Goal: Task Accomplishment & Management: Use online tool/utility

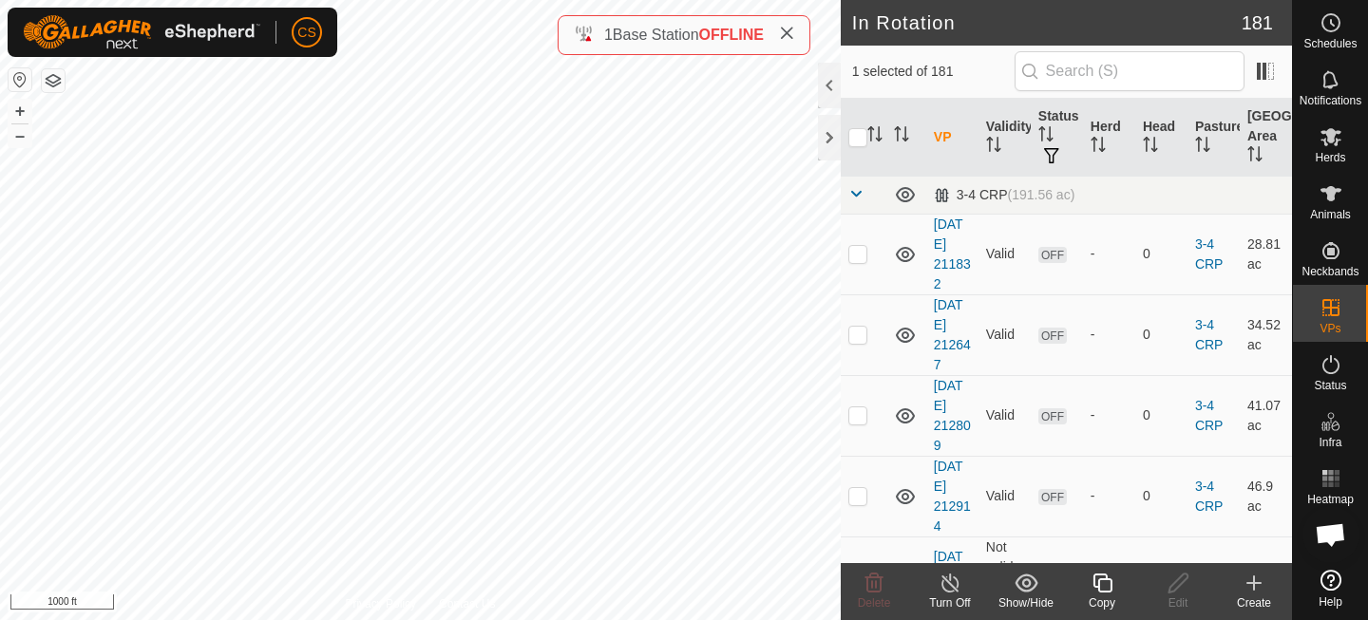
click at [1110, 589] on icon at bounding box center [1103, 583] width 24 height 23
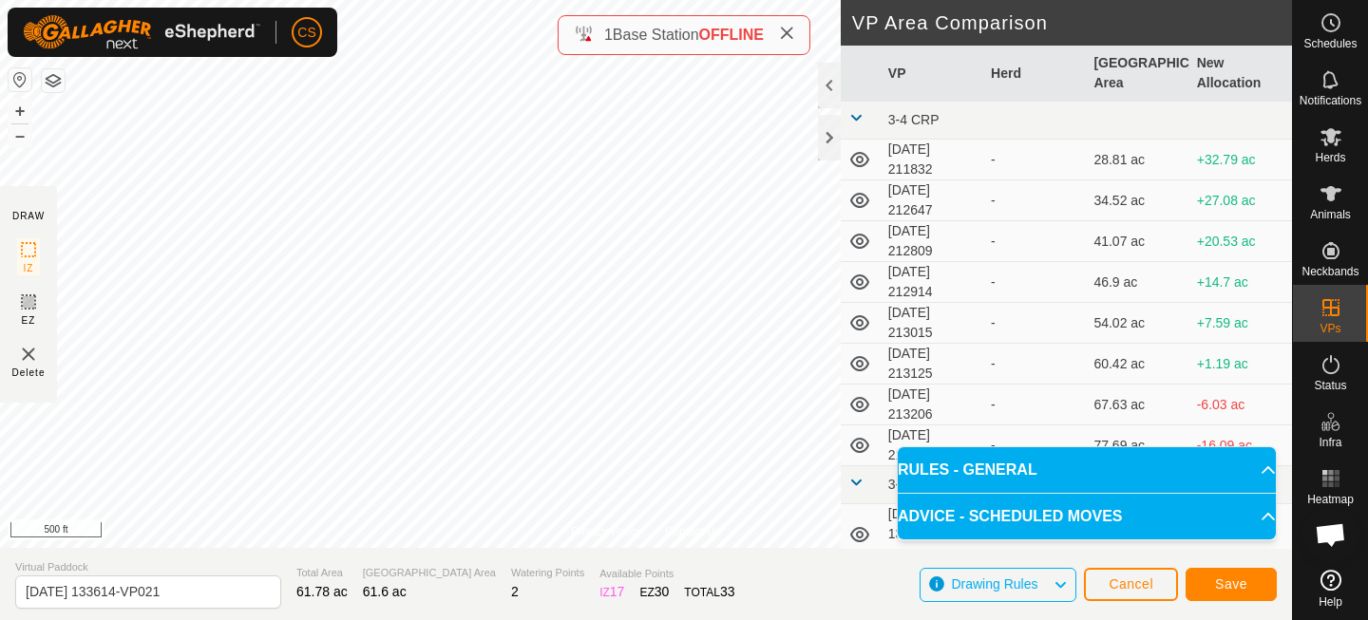
click at [955, 401] on td "[DATE] 213206" at bounding box center [932, 405] width 103 height 41
click at [1226, 582] on span "Save" at bounding box center [1231, 584] width 32 height 15
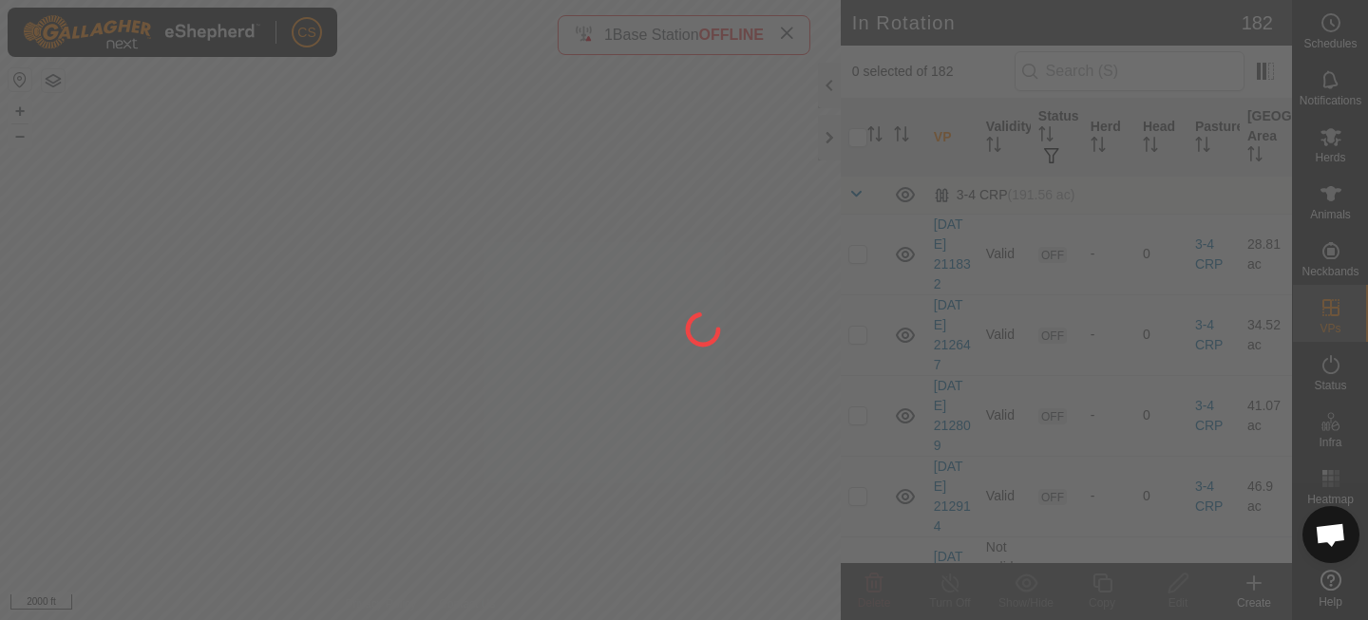
drag, startPoint x: 244, startPoint y: 175, endPoint x: 523, endPoint y: 478, distance: 411.5
click at [523, 478] on div at bounding box center [684, 310] width 1368 height 620
drag, startPoint x: 184, startPoint y: 200, endPoint x: 493, endPoint y: 473, distance: 411.9
click at [494, 475] on div at bounding box center [684, 310] width 1368 height 620
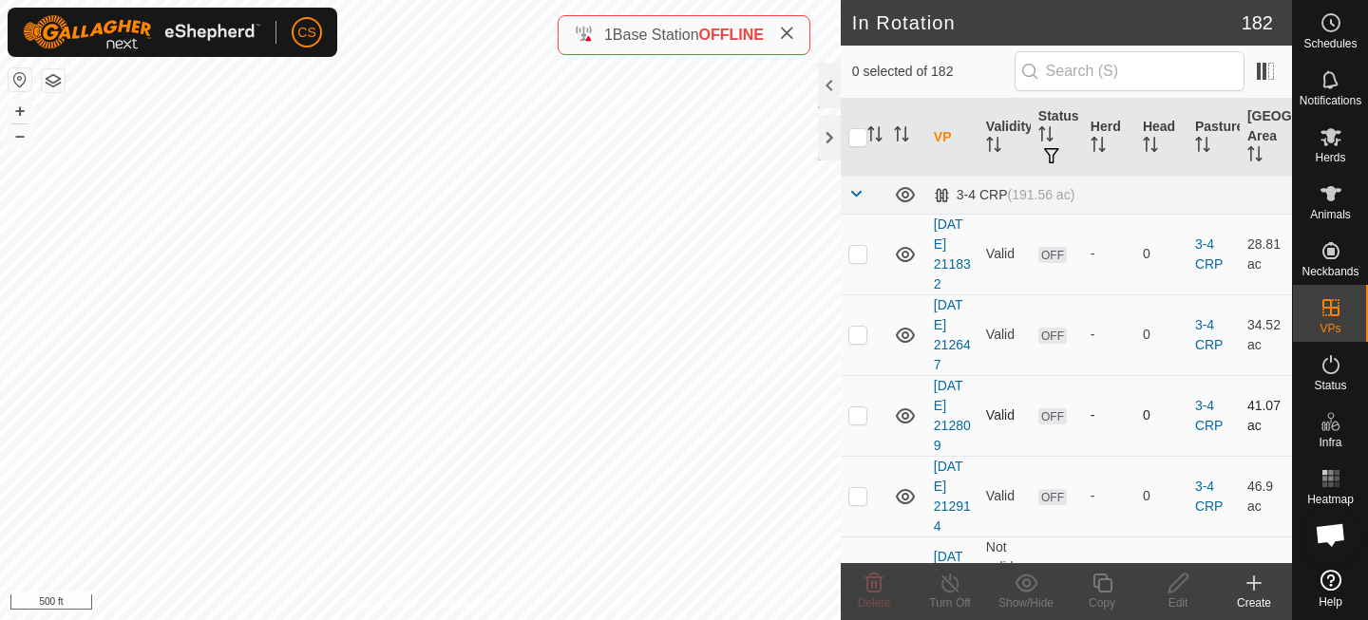
checkbox input "true"
click at [1103, 582] on icon at bounding box center [1103, 583] width 24 height 23
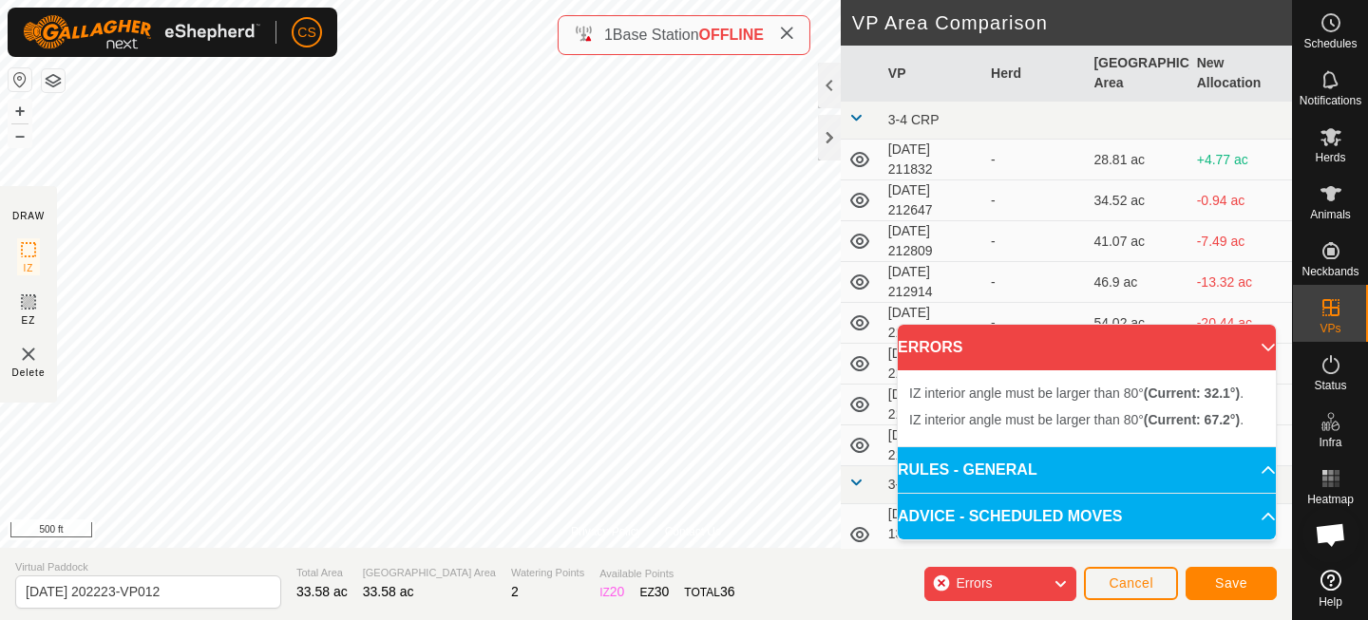
click at [638, 548] on div "Privacy Policy Contact Us Type: Inclusion Zone undefined Animal + – ⇧ i 500 ft …" at bounding box center [646, 310] width 1292 height 620
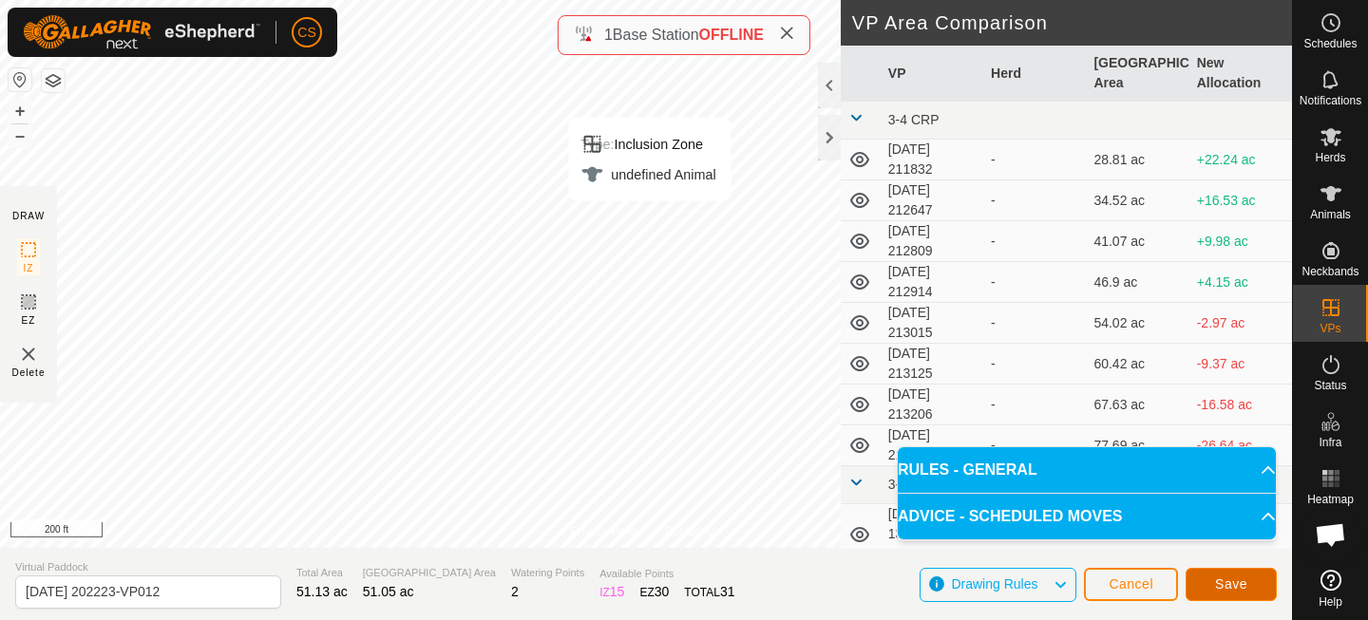
click at [1245, 582] on span "Save" at bounding box center [1231, 584] width 32 height 15
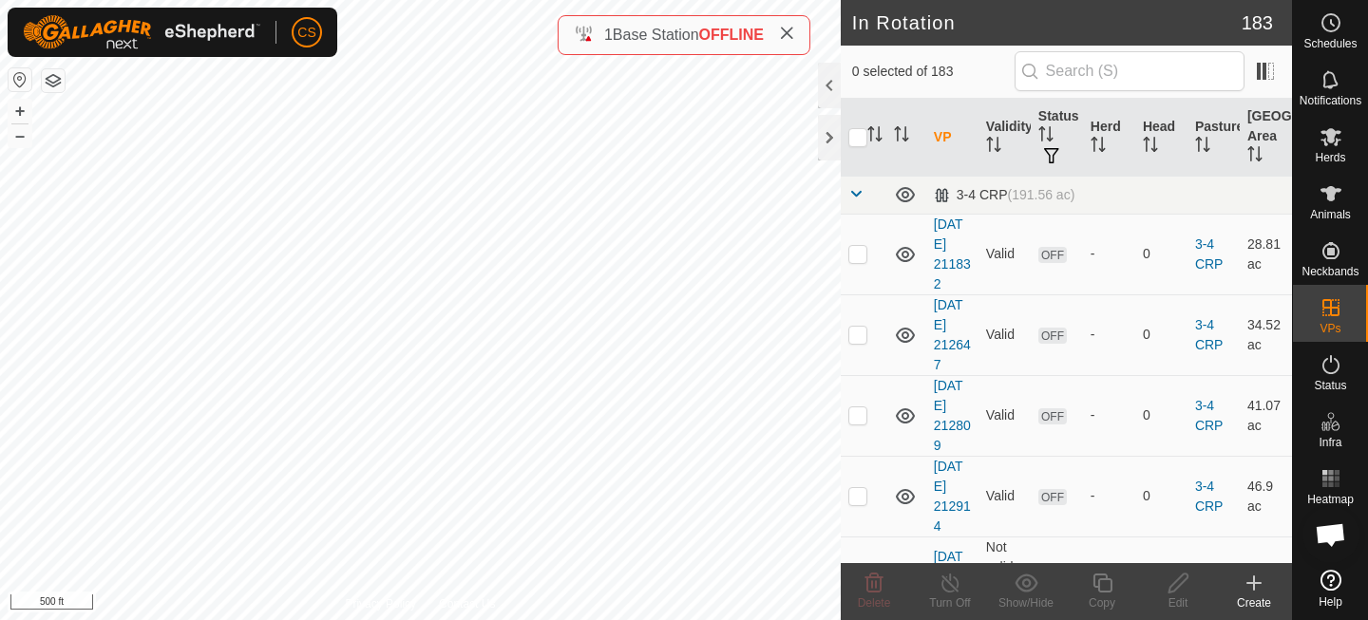
checkbox input "true"
click at [1340, 130] on icon at bounding box center [1331, 136] width 23 height 23
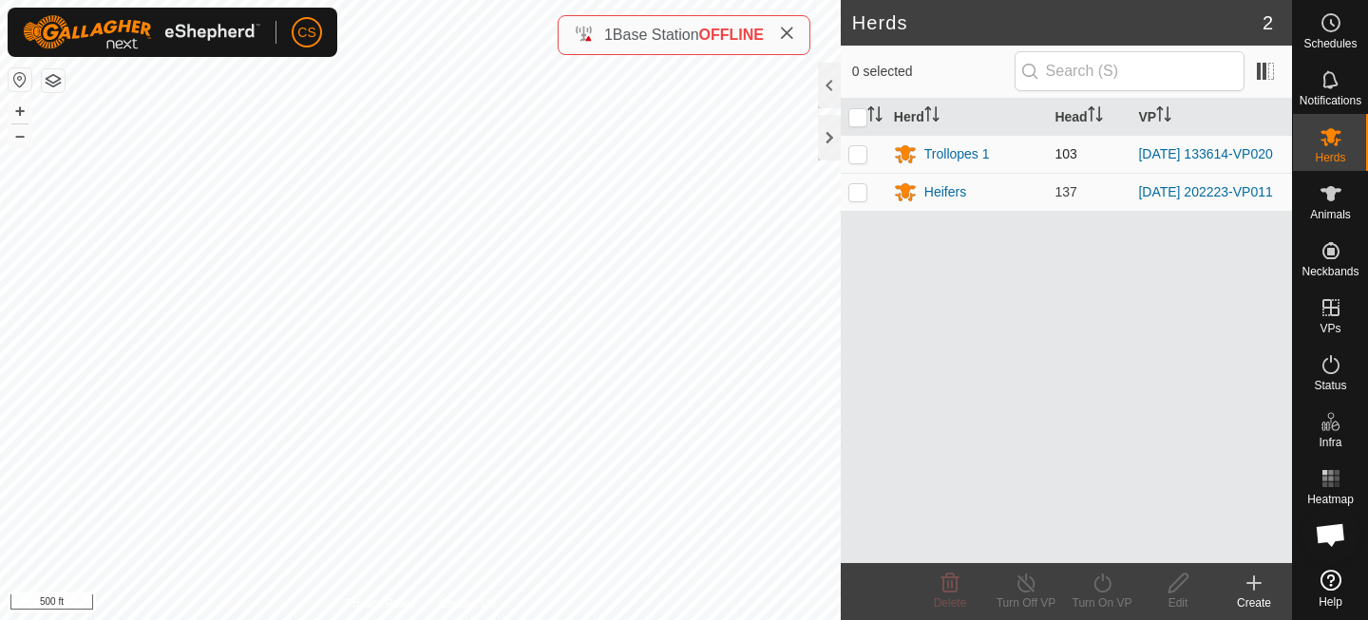
click at [865, 156] on p-checkbox at bounding box center [857, 153] width 19 height 15
checkbox input "true"
click at [1105, 591] on icon at bounding box center [1101, 583] width 17 height 19
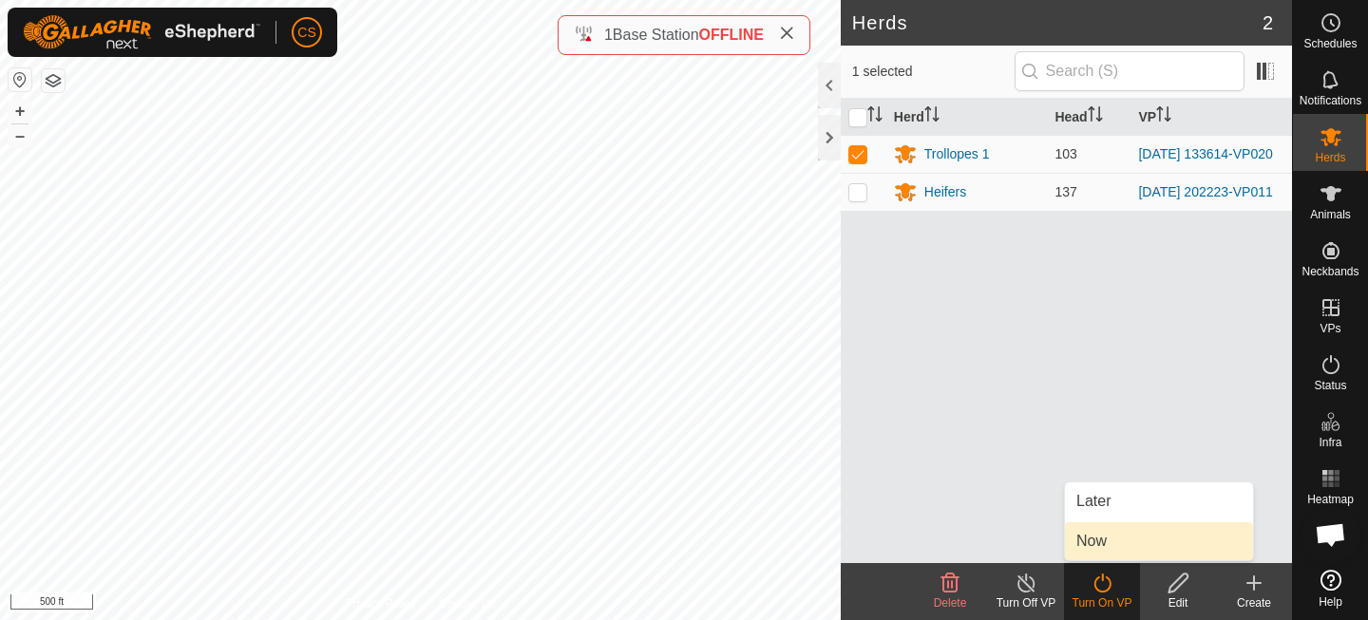
click at [1106, 542] on link "Now" at bounding box center [1159, 542] width 188 height 38
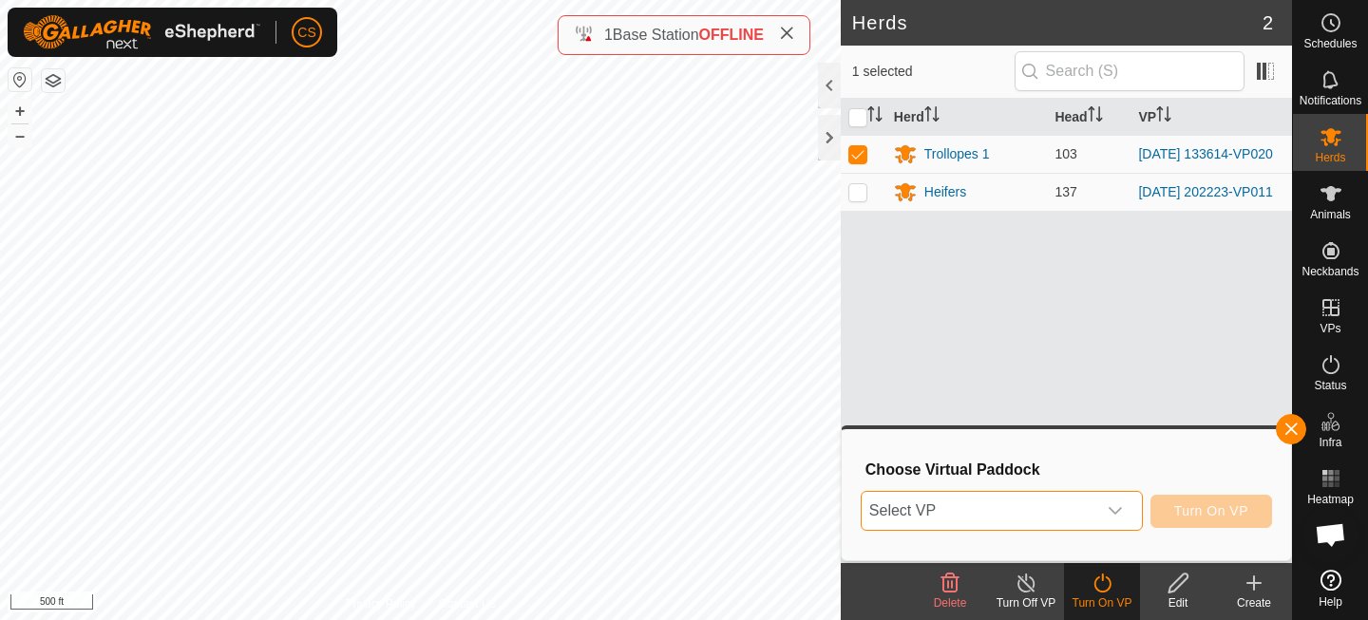
click at [1079, 520] on span "Select VP" at bounding box center [979, 511] width 235 height 38
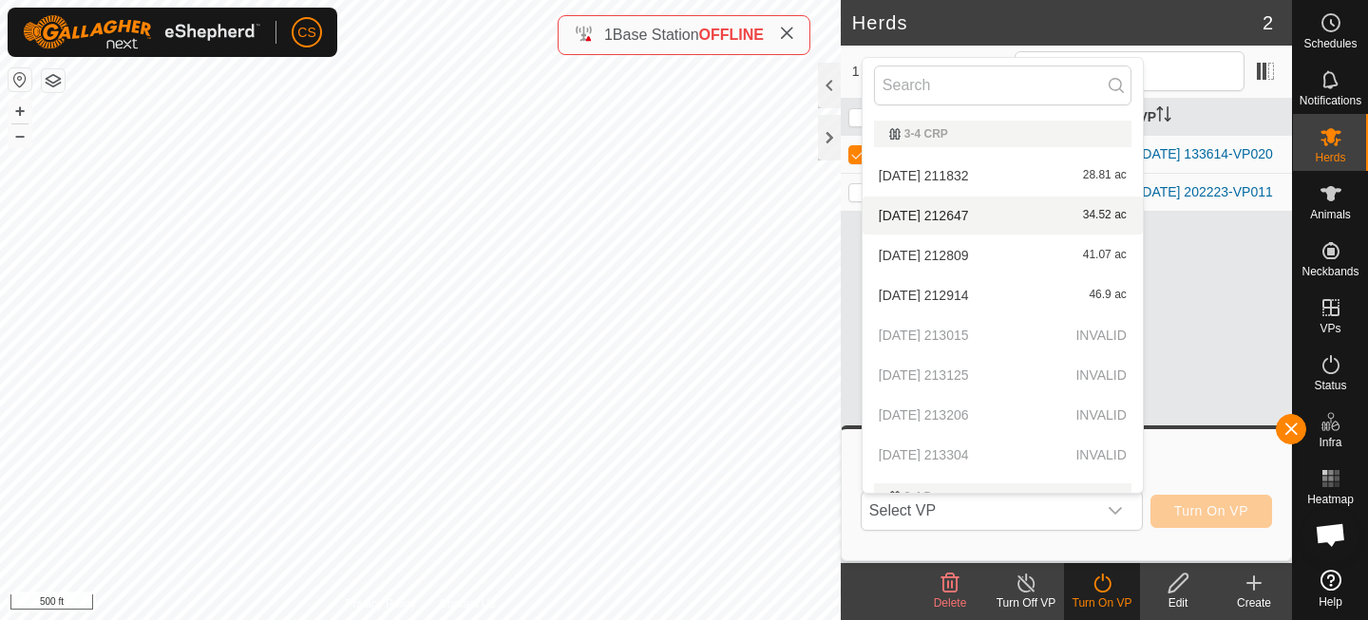
click at [1231, 260] on div "Herd Head VP Trollopes 1 103 [DATE] 133614-VP020 Heifers 137 [DATE] 202223-VP011" at bounding box center [1066, 331] width 451 height 465
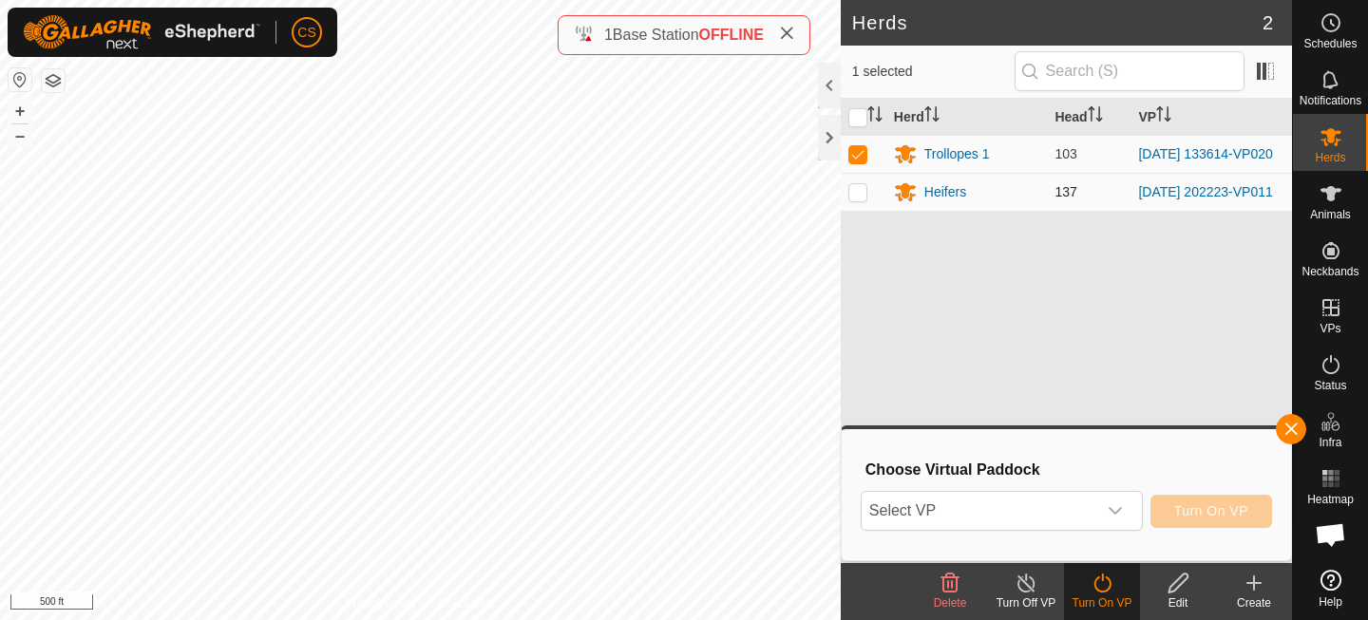
click at [860, 189] on p-checkbox at bounding box center [857, 191] width 19 height 15
checkbox input "true"
click at [858, 166] on td at bounding box center [864, 154] width 46 height 38
checkbox input "false"
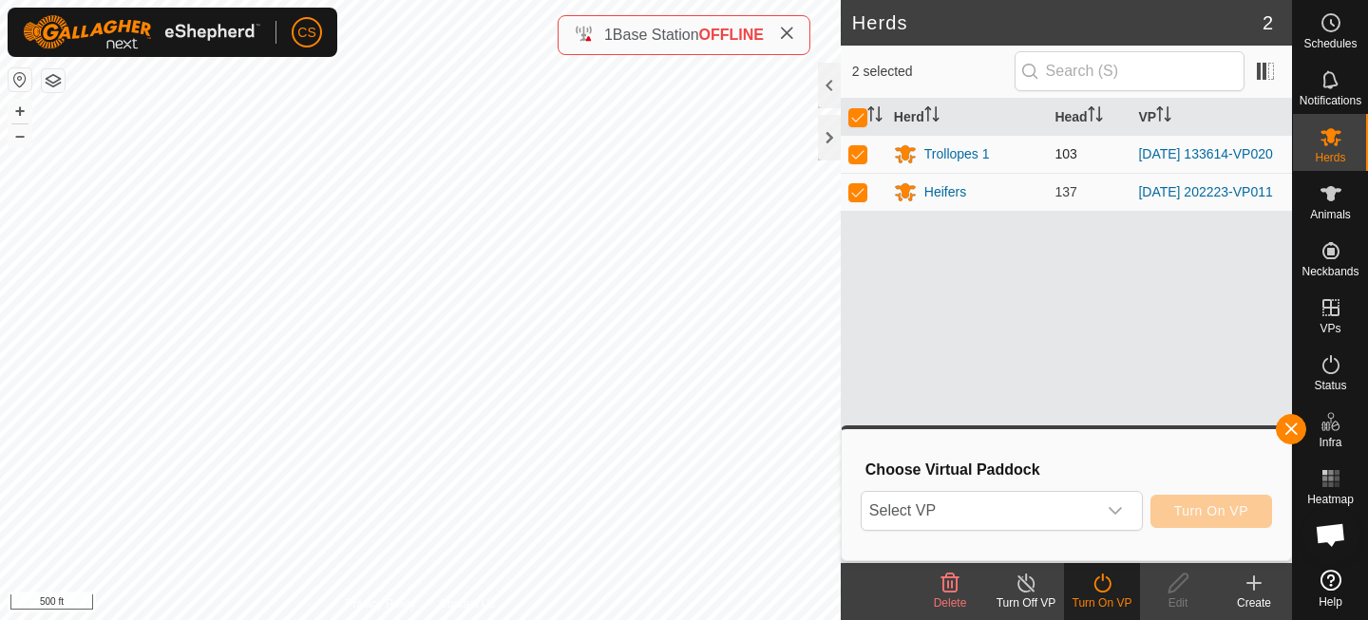
checkbox input "false"
click at [1058, 513] on span "Select VP" at bounding box center [979, 511] width 235 height 38
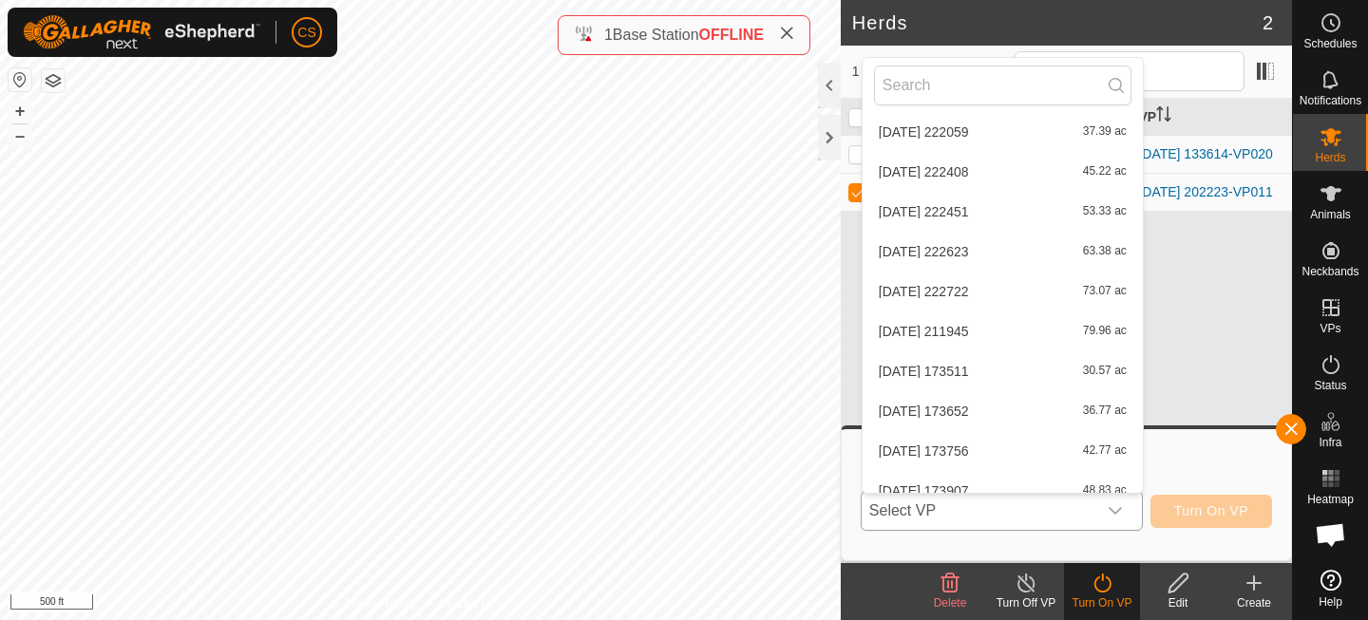
scroll to position [7357, 0]
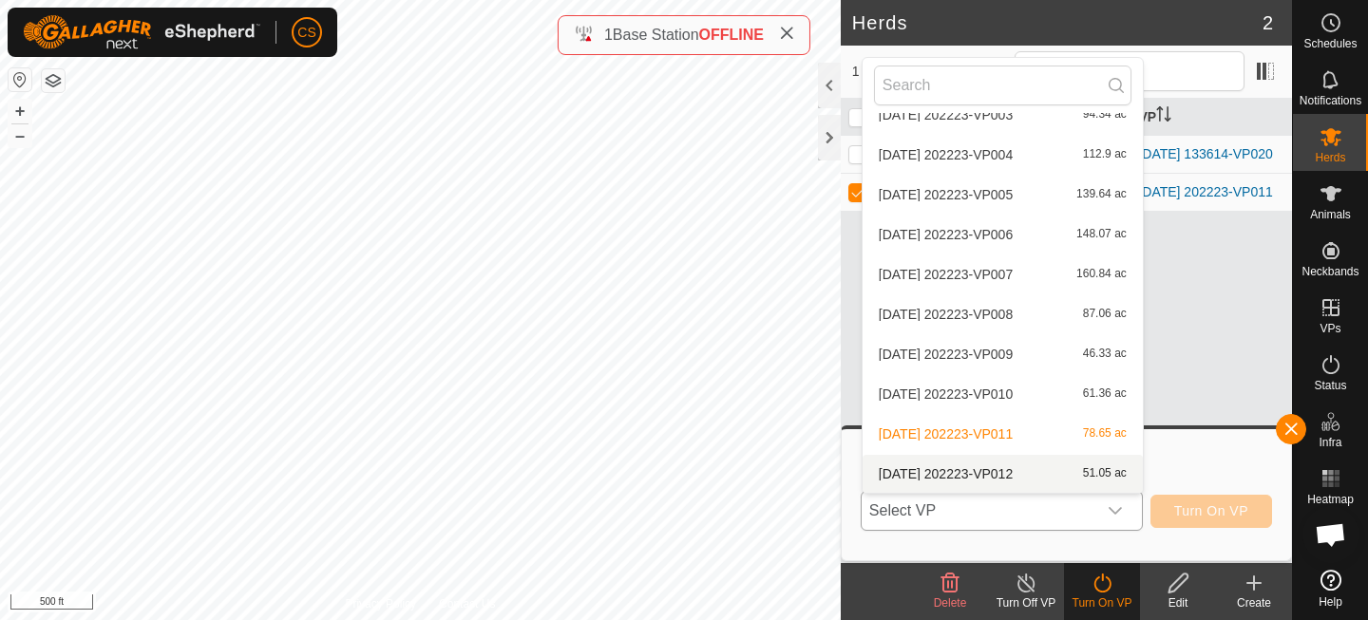
click at [944, 477] on li "[DATE] 202223-VP012 51.05 ac" at bounding box center [1003, 474] width 280 height 38
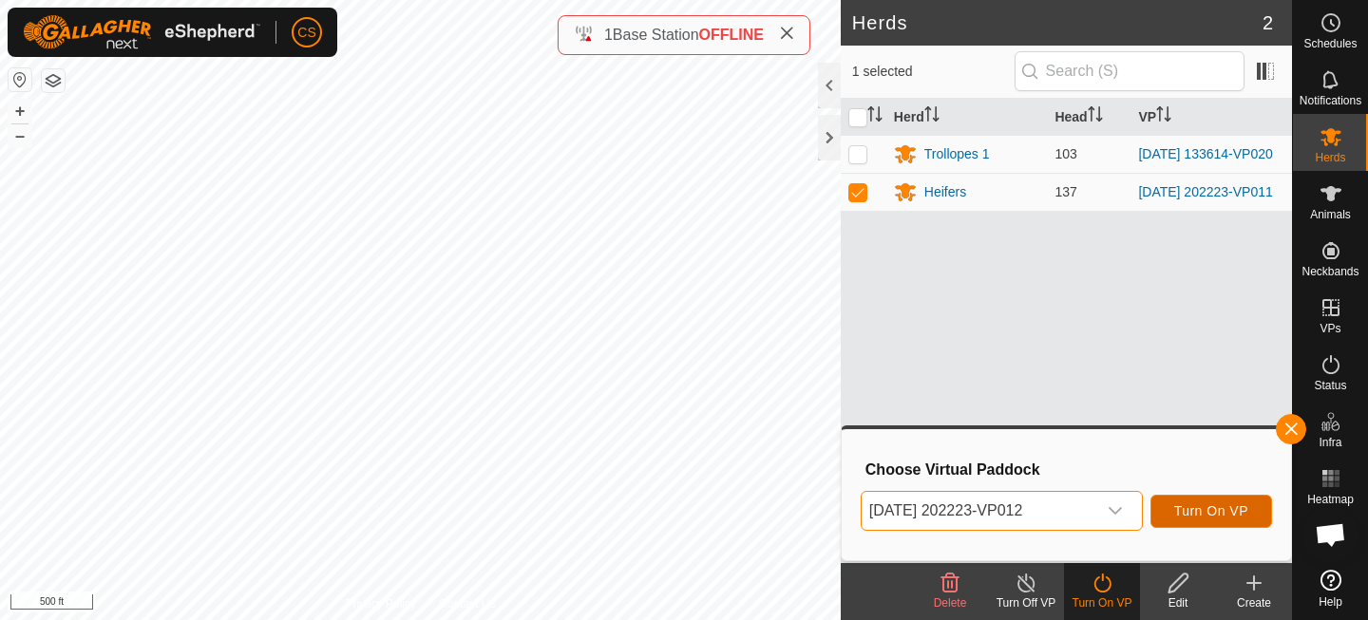
click at [1182, 507] on span "Turn On VP" at bounding box center [1211, 511] width 74 height 15
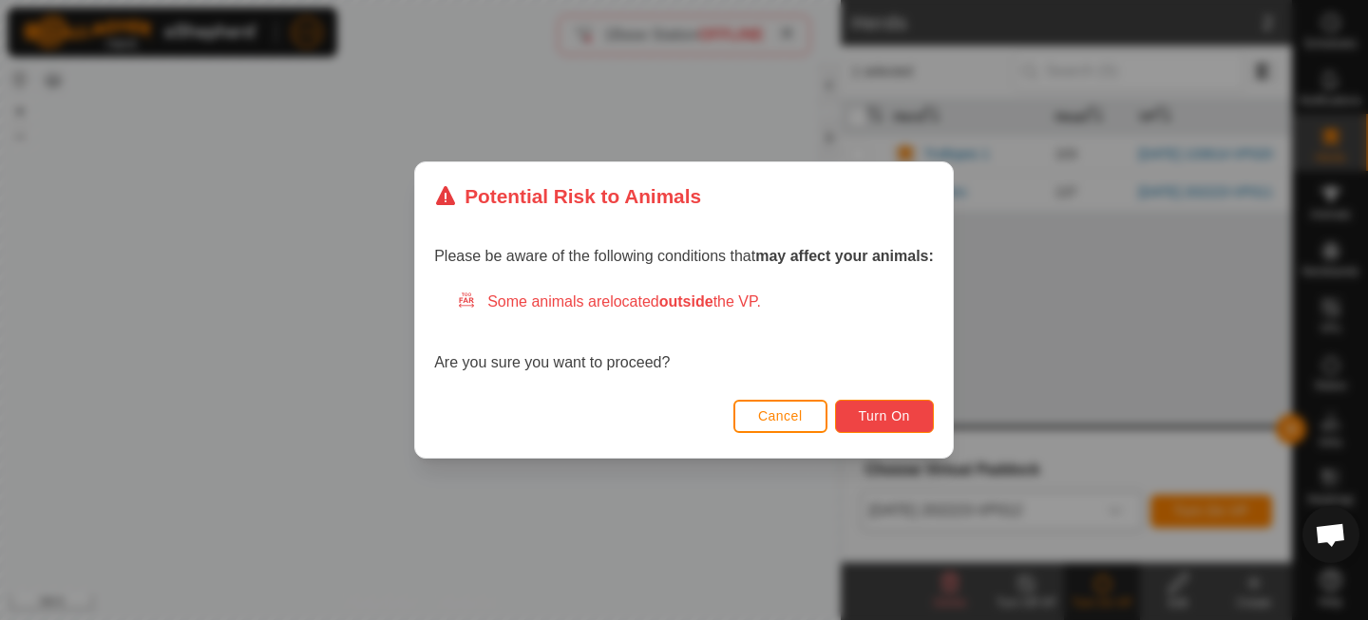
click at [881, 410] on span "Turn On" at bounding box center [884, 416] width 51 height 15
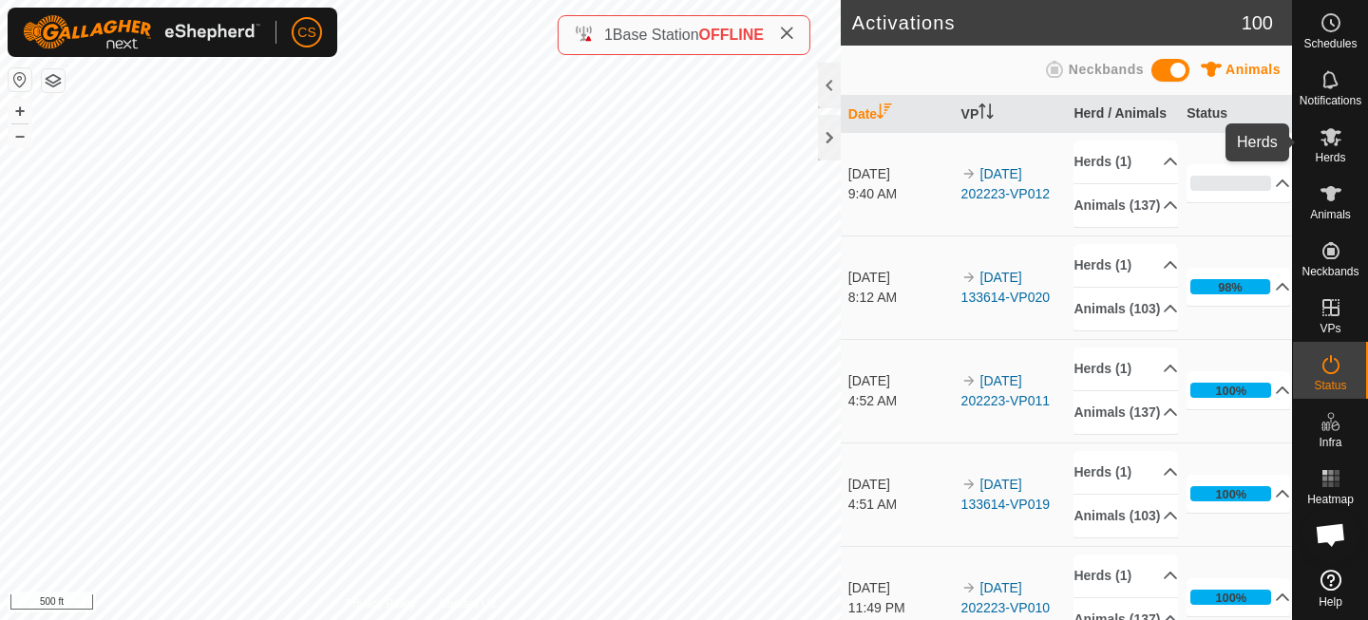
click at [1321, 149] on es-mob-svg-icon at bounding box center [1331, 137] width 34 height 30
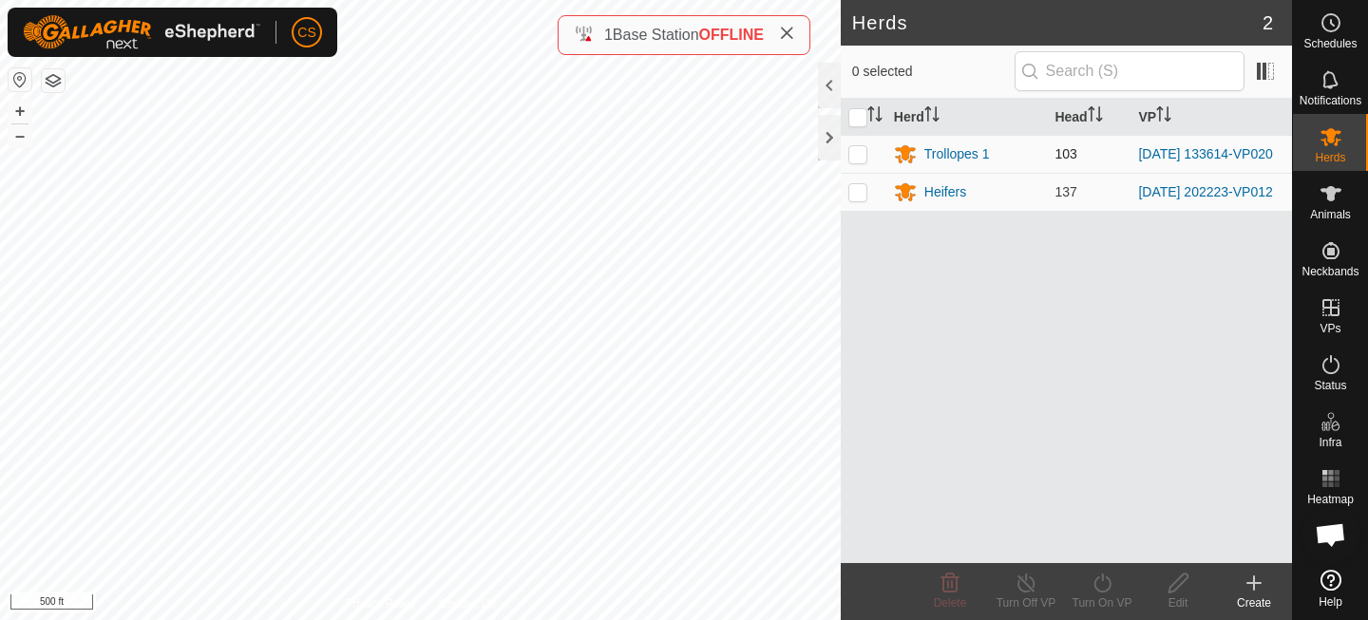
click at [859, 160] on p-checkbox at bounding box center [857, 153] width 19 height 15
checkbox input "true"
click at [1091, 566] on div "Turn On VP" at bounding box center [1102, 591] width 76 height 57
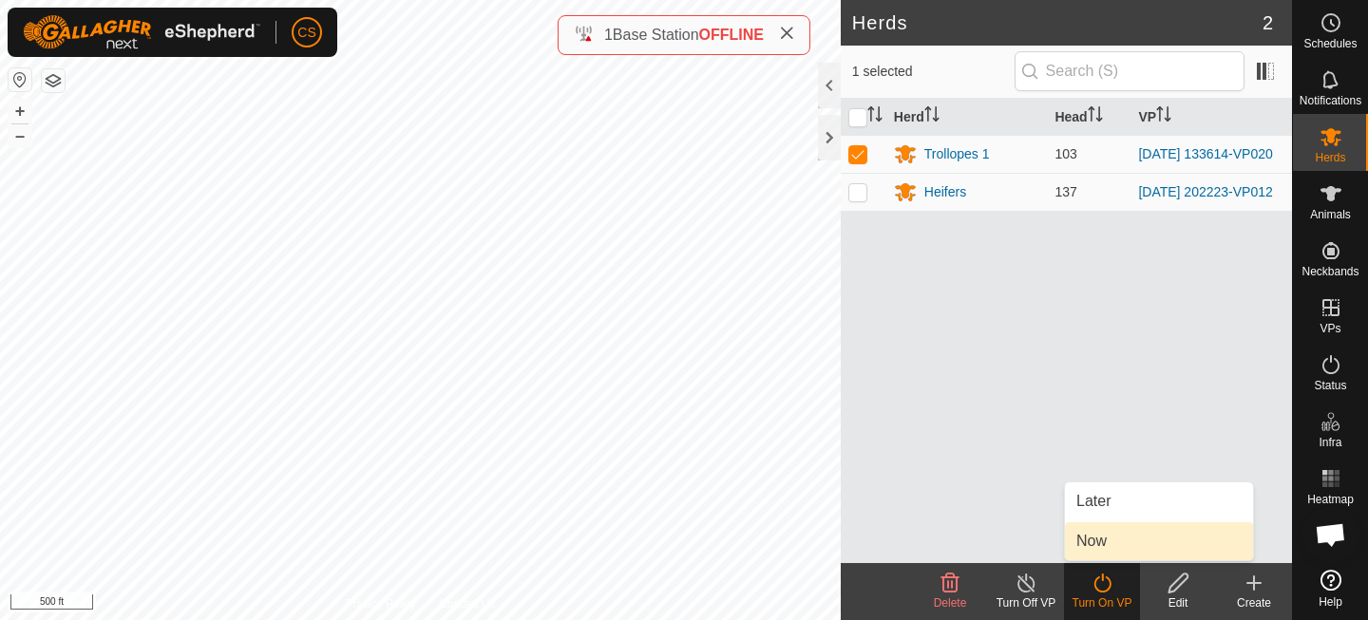
click at [1098, 531] on link "Now" at bounding box center [1159, 542] width 188 height 38
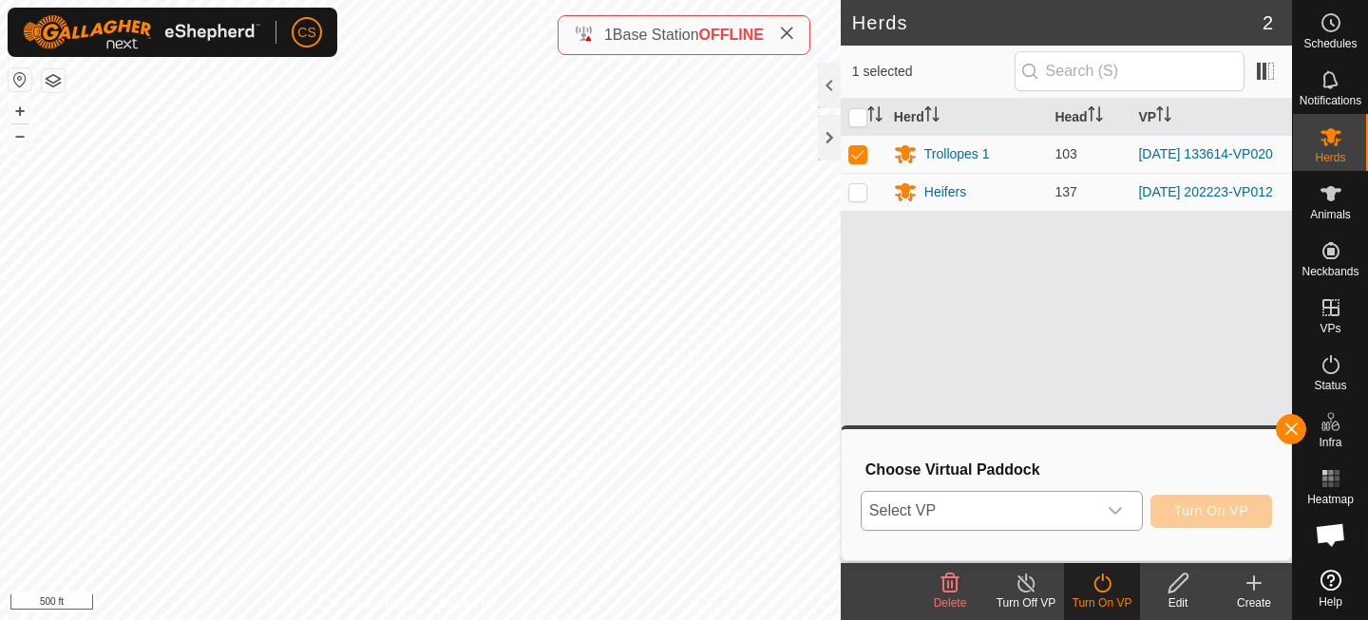
click at [1052, 504] on span "Select VP" at bounding box center [979, 511] width 235 height 38
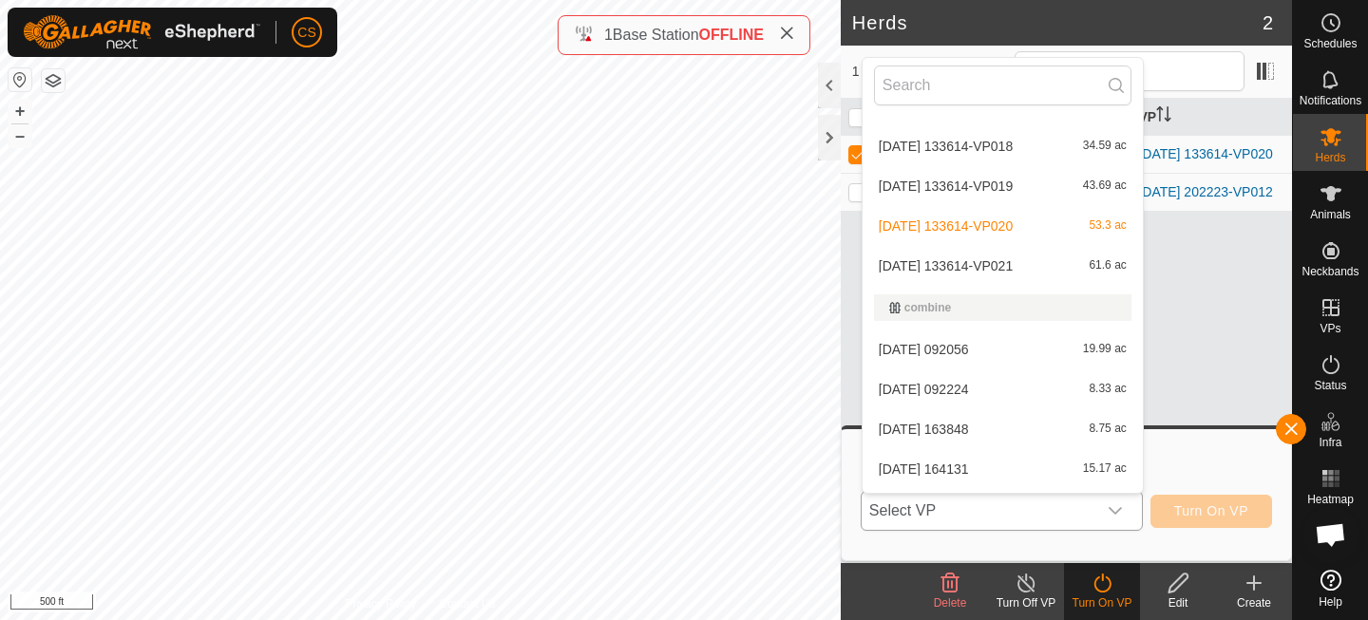
scroll to position [1057, 0]
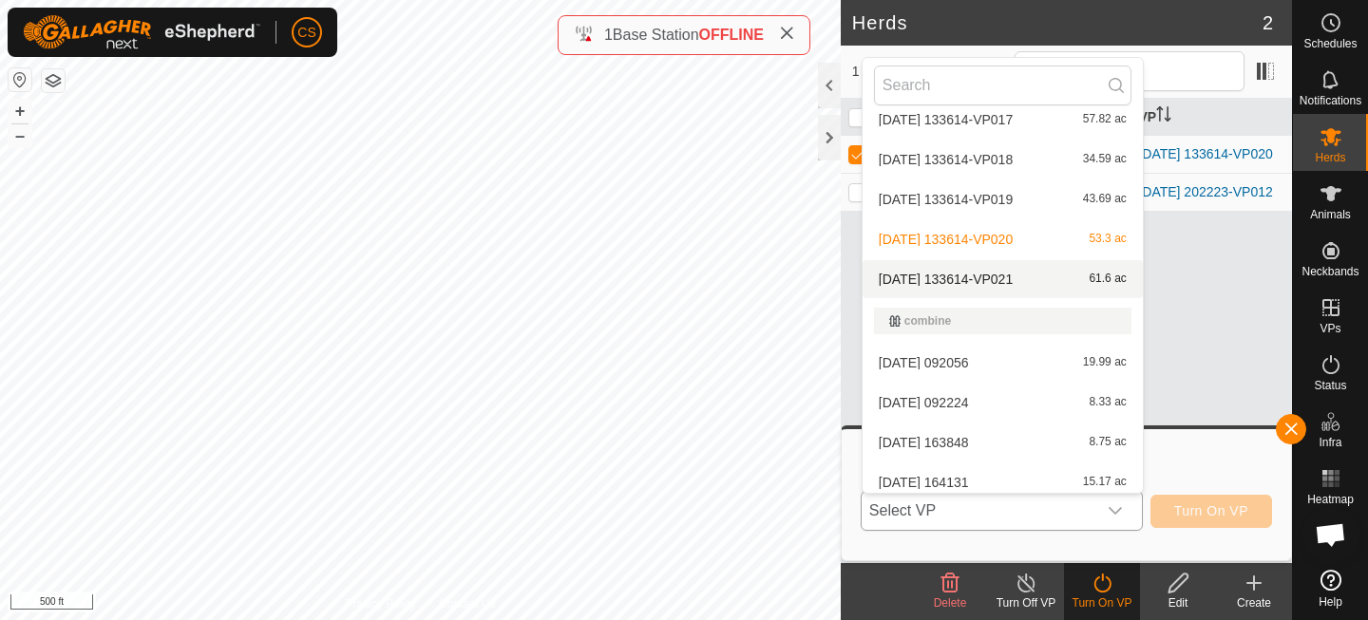
click at [993, 279] on li "[DATE] 133614-VP021 61.6 ac" at bounding box center [1003, 279] width 280 height 38
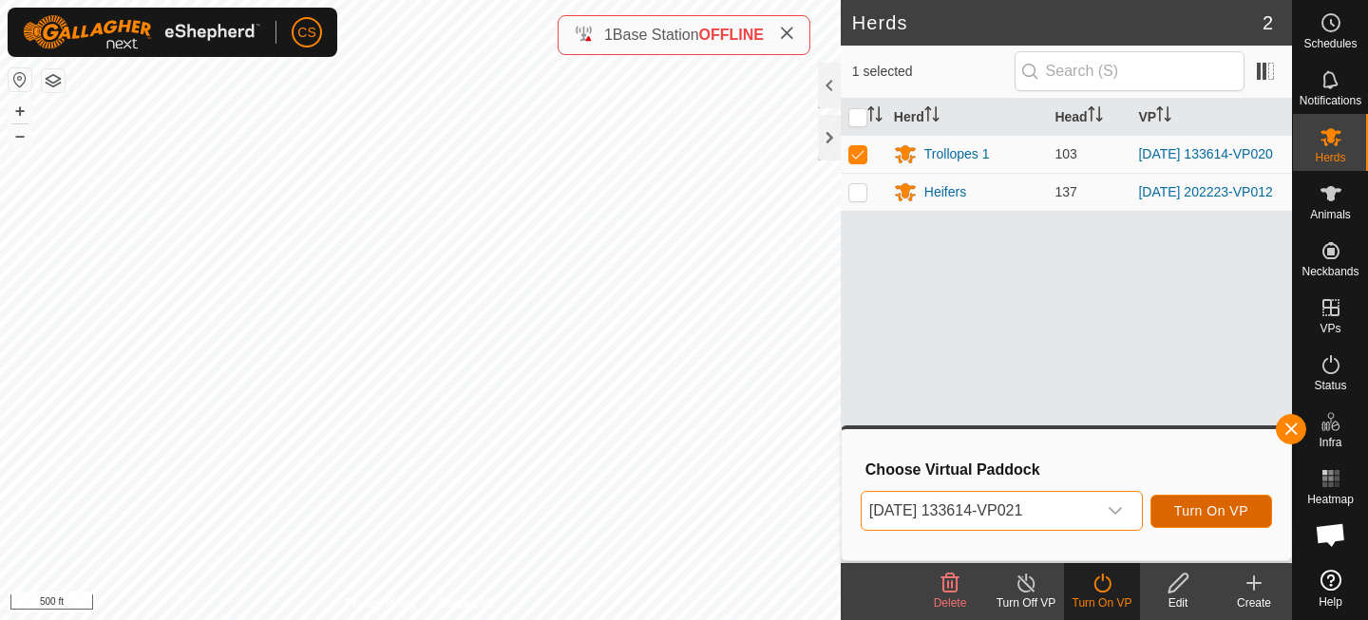
click at [1186, 503] on button "Turn On VP" at bounding box center [1211, 511] width 122 height 33
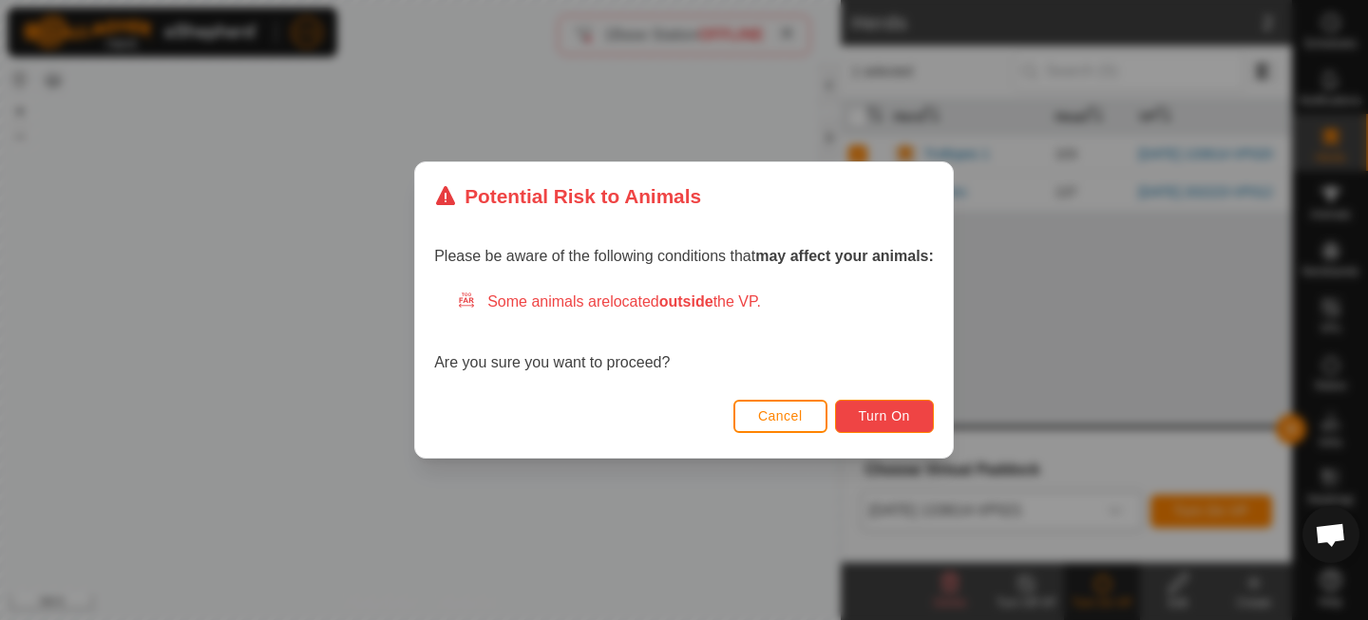
click at [860, 416] on span "Turn On" at bounding box center [884, 416] width 51 height 15
